Goal: Transaction & Acquisition: Purchase product/service

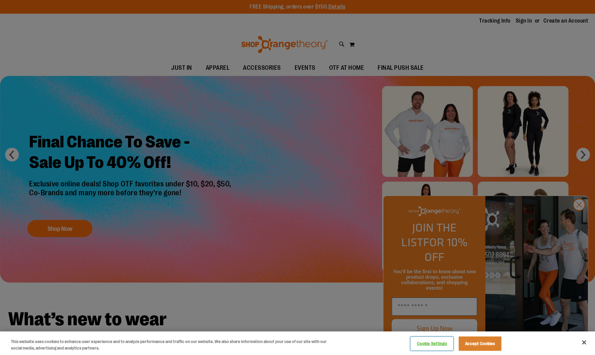
click at [439, 344] on button "Cookie Settings" at bounding box center [432, 344] width 43 height 14
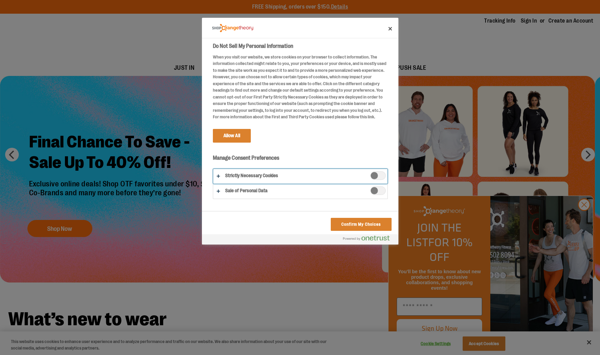
click at [252, 181] on button "Do Not Sell My Personal Information" at bounding box center [300, 176] width 174 height 15
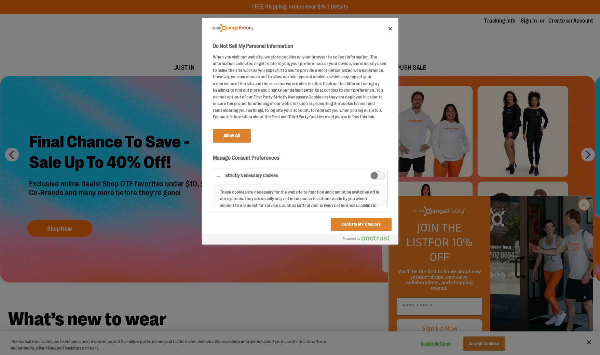
click at [379, 180] on span "Strictly Necessary Cookies" at bounding box center [378, 175] width 15 height 9
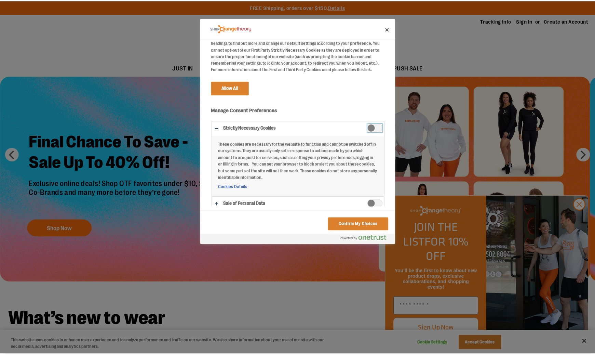
scroll to position [59, 0]
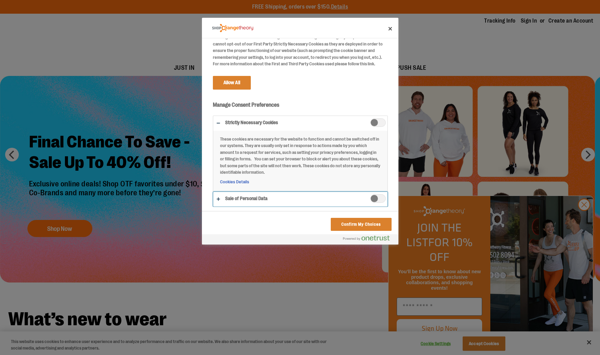
click at [220, 200] on button "Do Not Sell My Personal Information" at bounding box center [300, 199] width 174 height 15
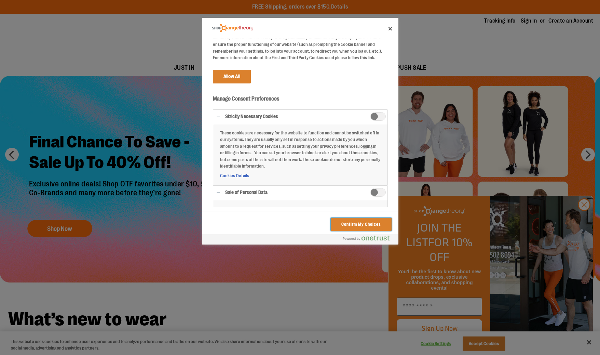
click at [337, 223] on button "Confirm My Choices" at bounding box center [361, 224] width 61 height 13
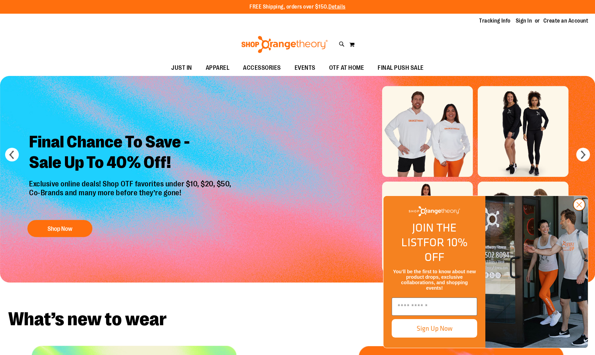
click at [582, 210] on circle "Close dialog" at bounding box center [579, 204] width 11 height 11
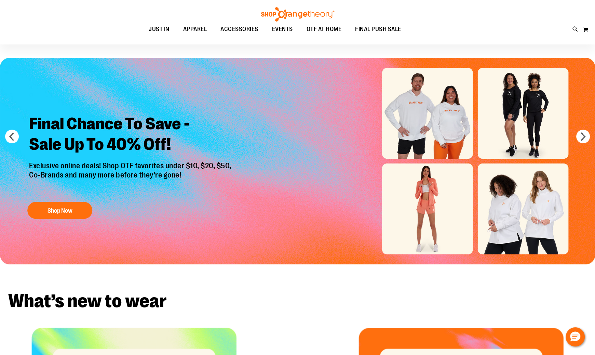
scroll to position [2, 0]
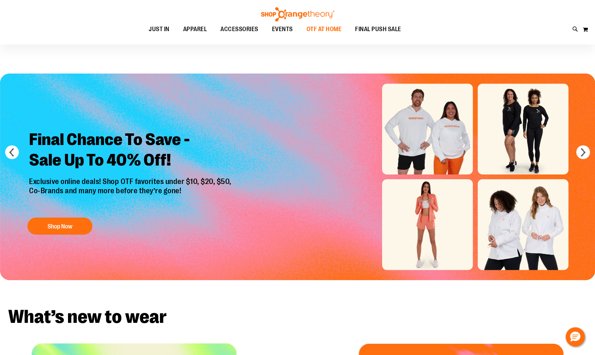
click at [339, 30] on span "OTF AT HOME" at bounding box center [324, 29] width 35 height 15
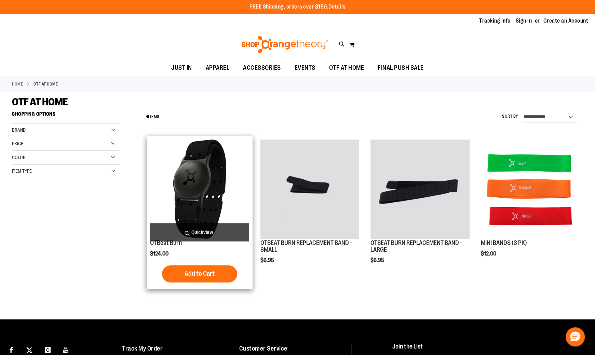
click at [196, 189] on img "product" at bounding box center [199, 188] width 99 height 99
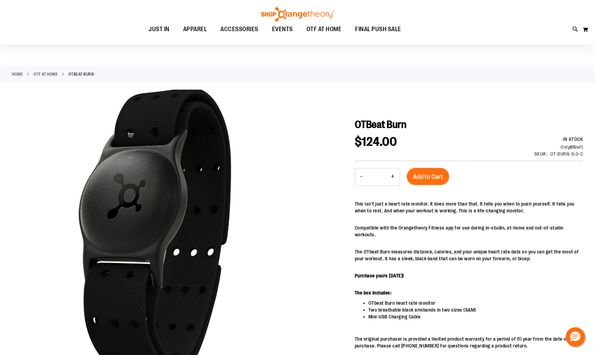
scroll to position [2, 0]
